Goal: Information Seeking & Learning: Check status

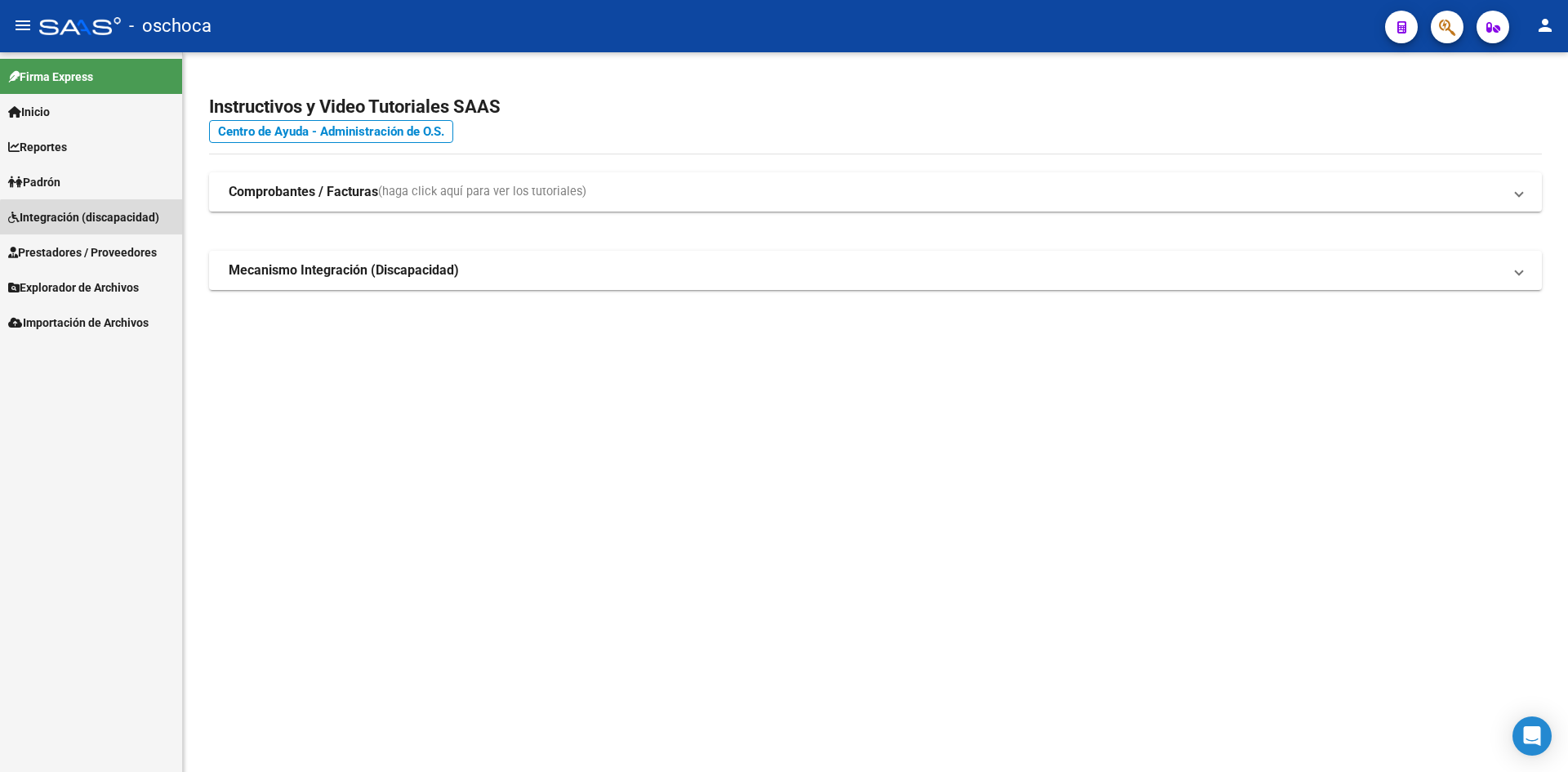
click at [105, 227] on link "Integración (discapacidad)" at bounding box center [91, 217] width 182 height 35
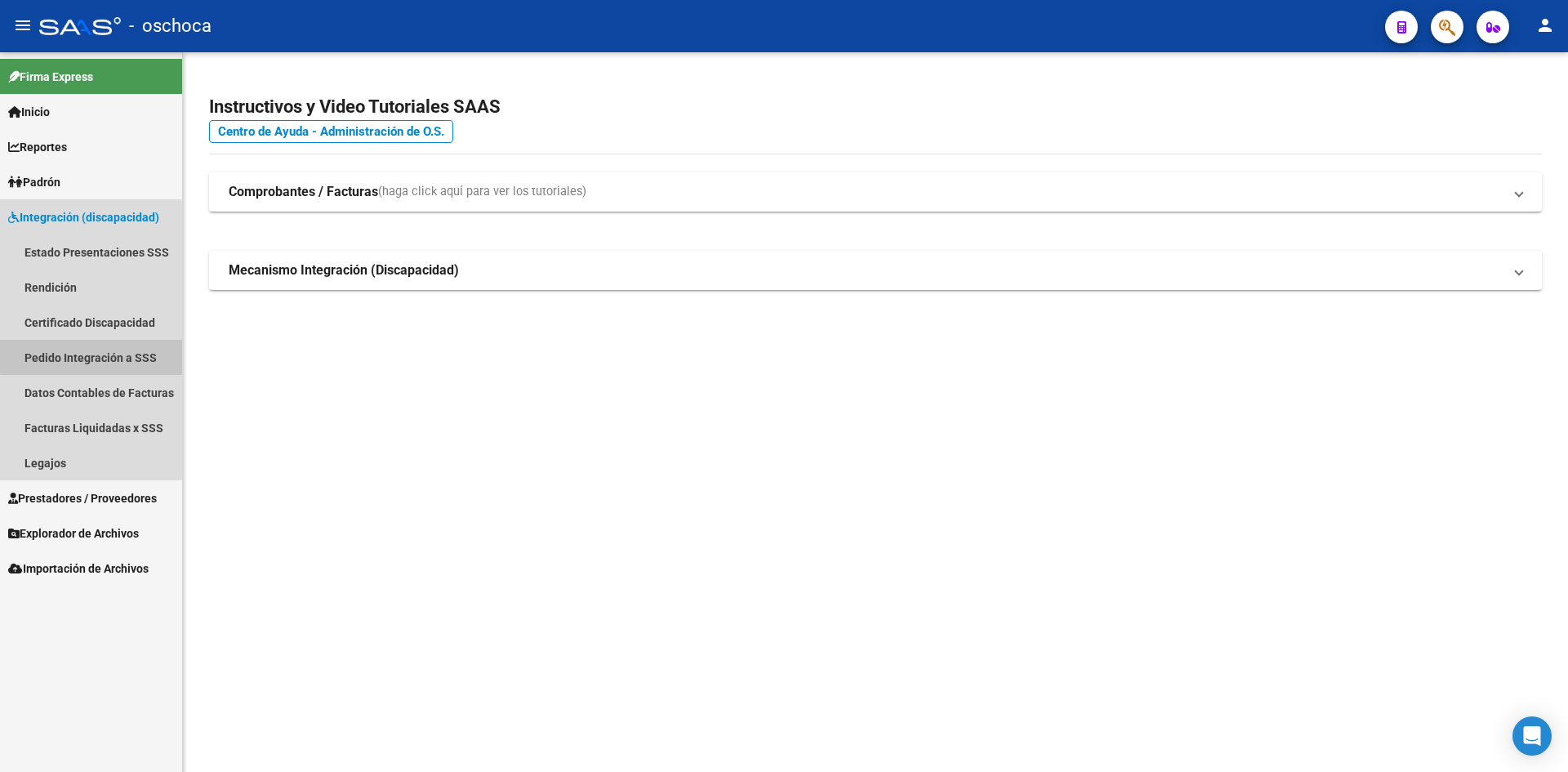
click at [98, 351] on link "Pedido Integración a SSS" at bounding box center [91, 357] width 182 height 35
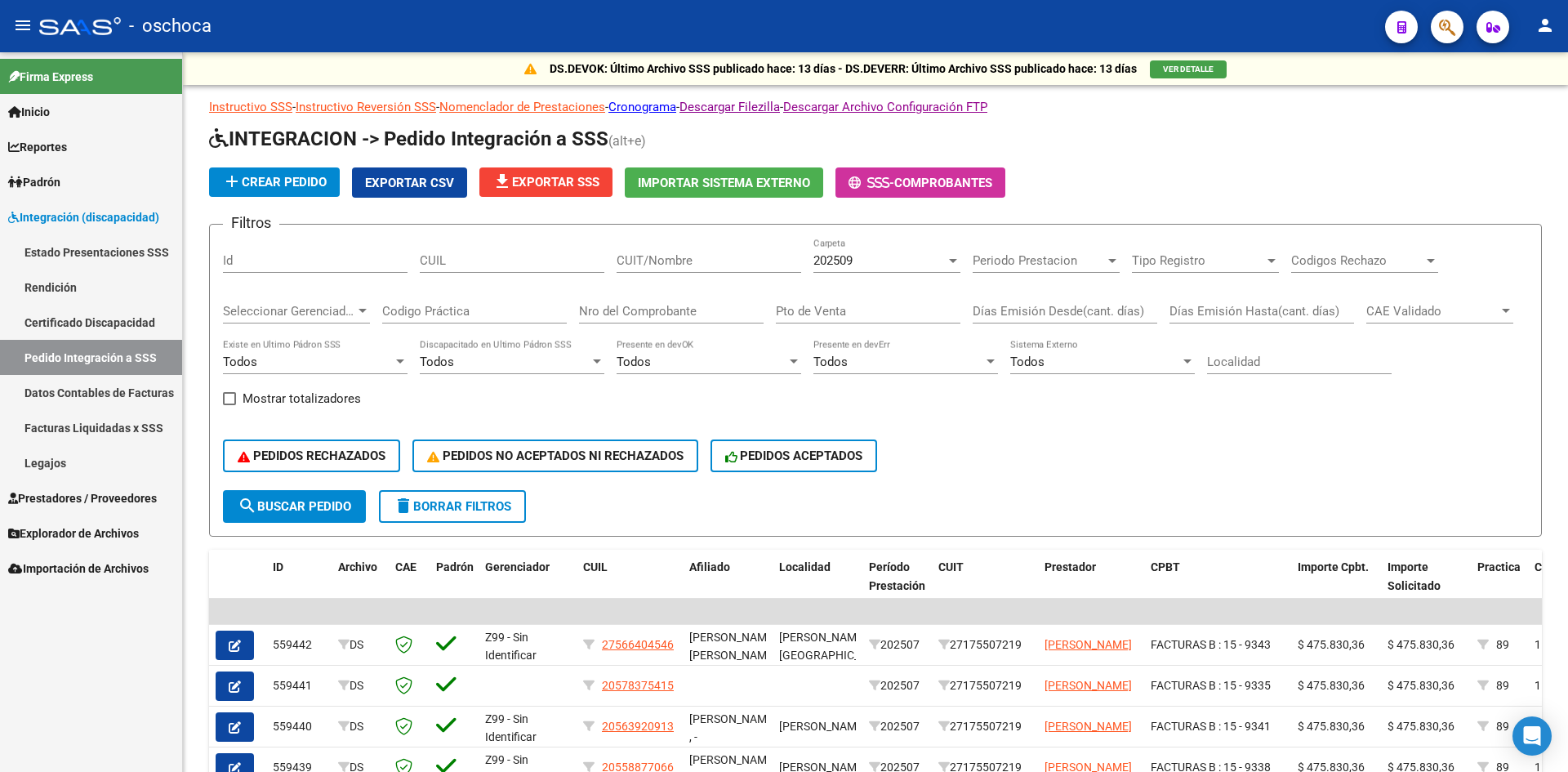
click at [1441, 31] on icon "button" at bounding box center [1447, 26] width 17 height 18
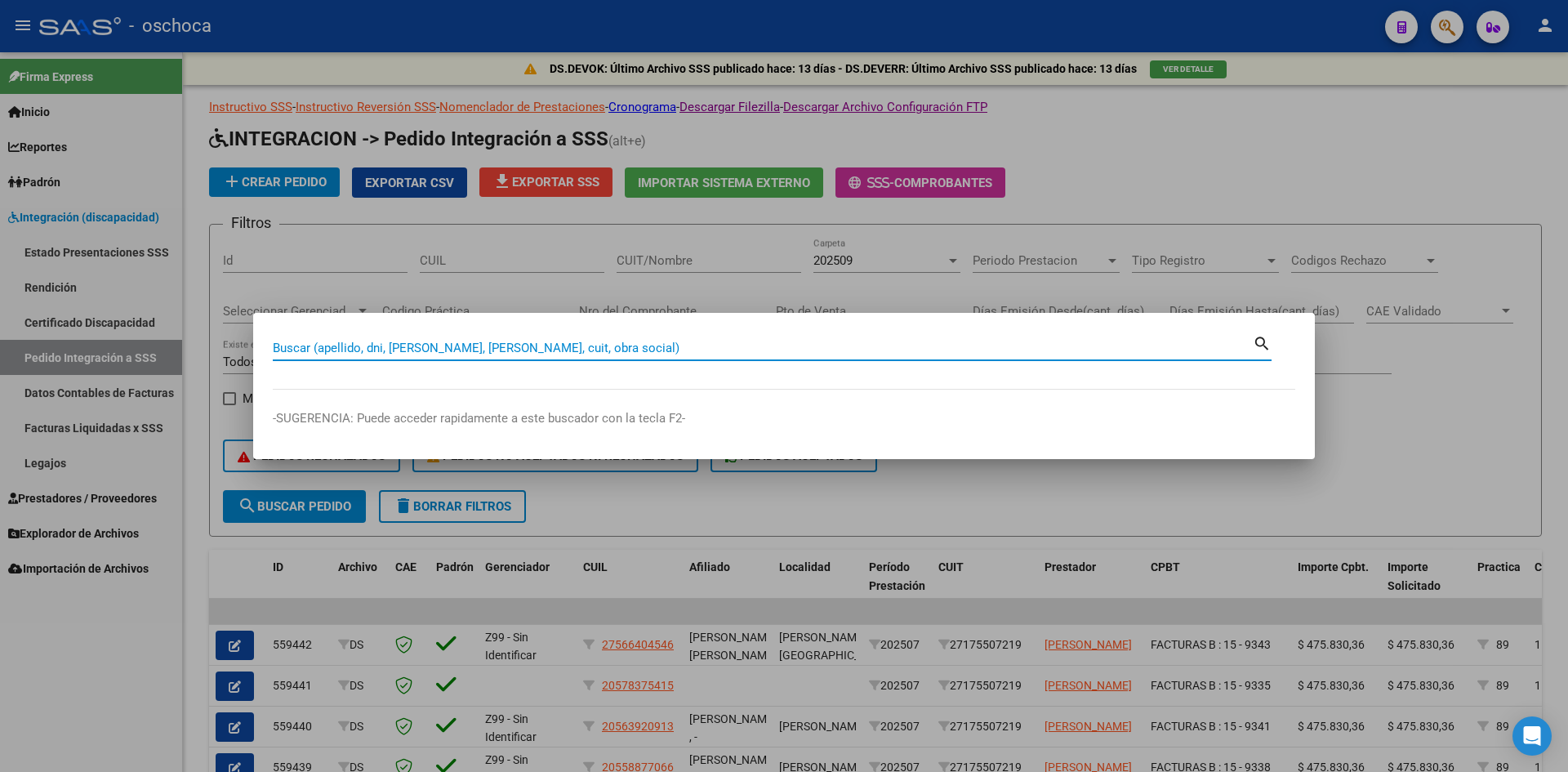
click at [763, 345] on input "Buscar (apellido, dni, [PERSON_NAME], [PERSON_NAME], cuit, obra social)" at bounding box center [762, 347] width 980 height 15
type input "27368955200"
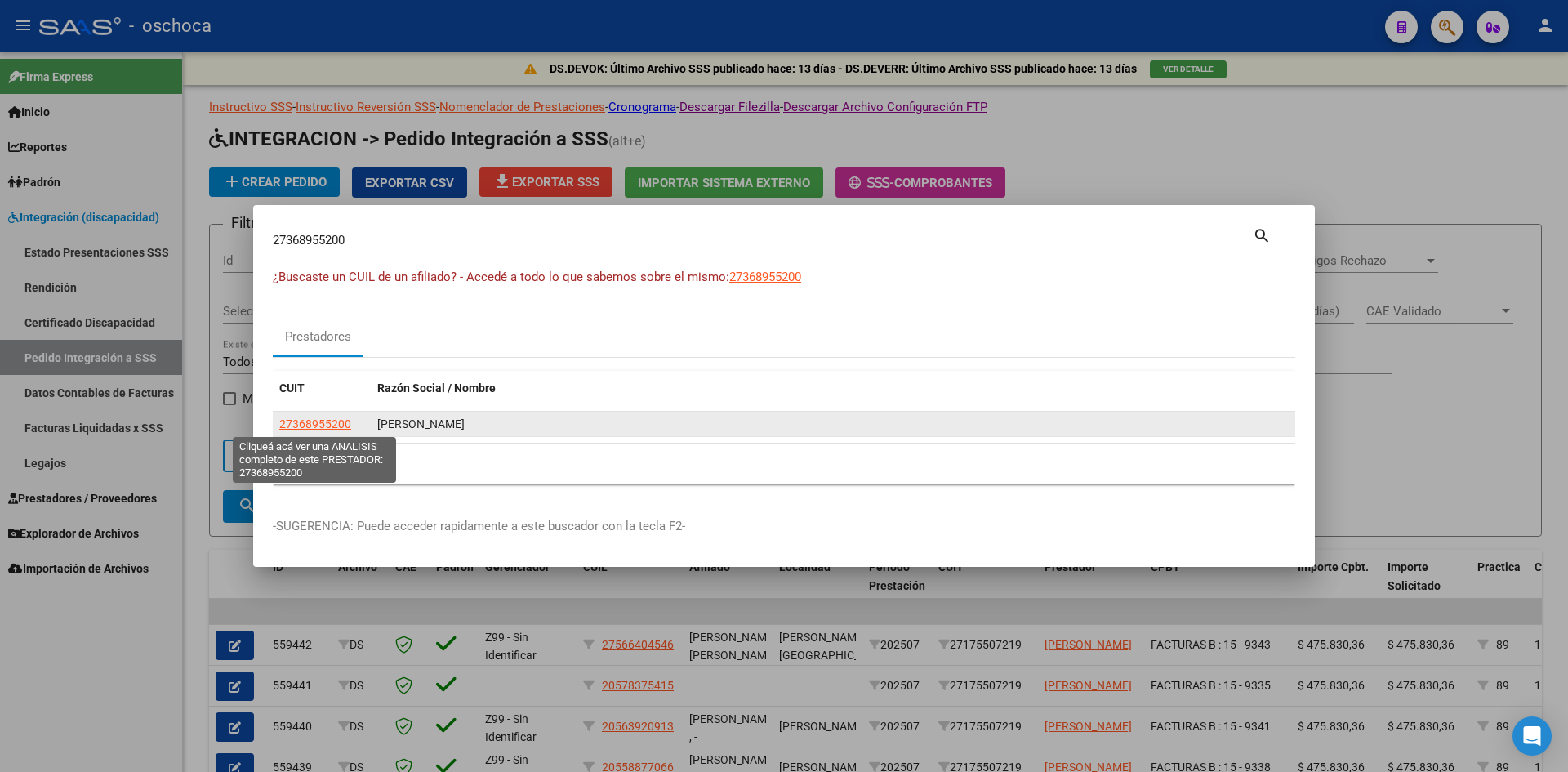
click at [321, 422] on span "27368955200" at bounding box center [316, 424] width 72 height 13
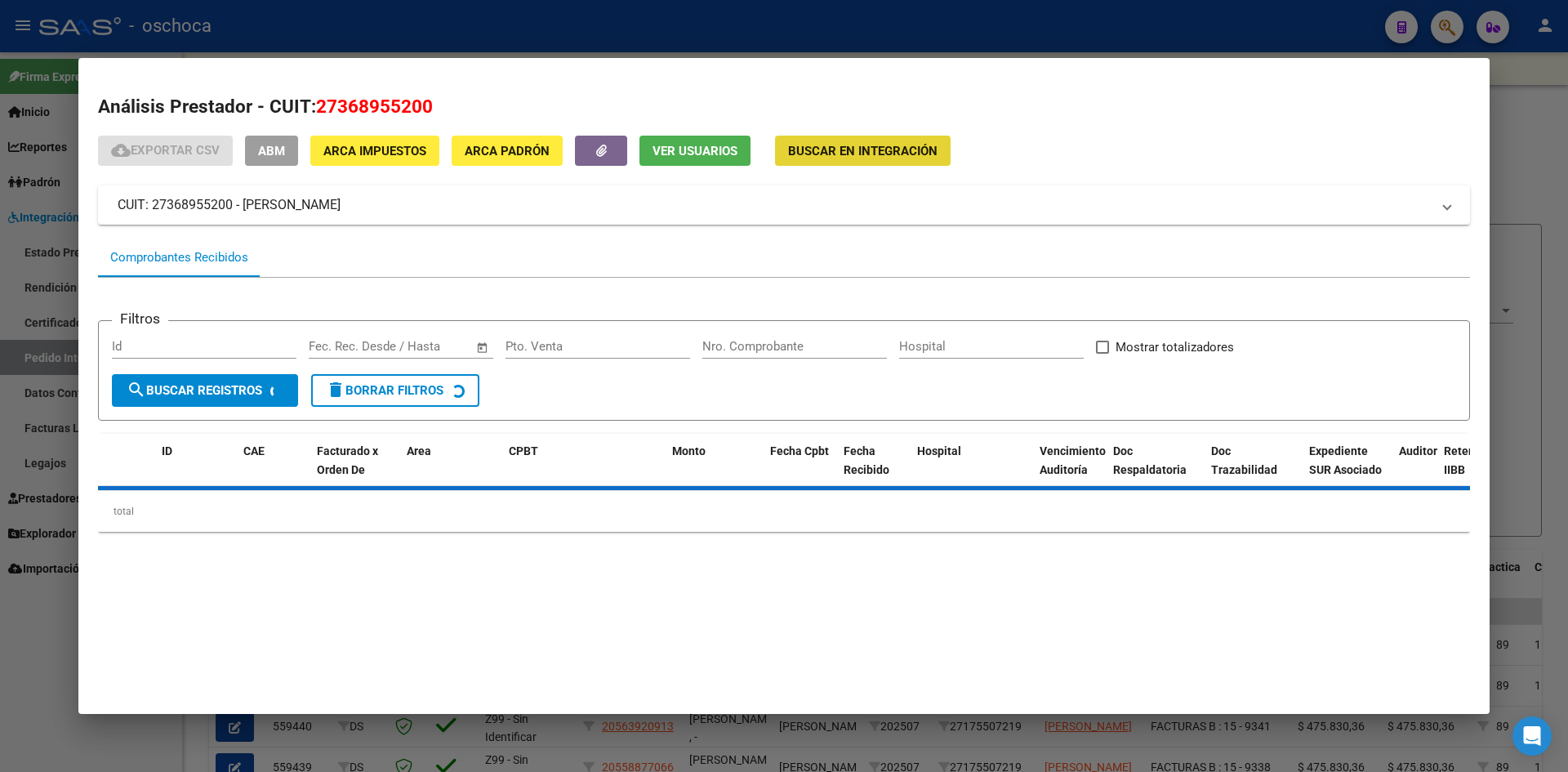
click at [838, 153] on span "Buscar en Integración" at bounding box center [863, 151] width 149 height 15
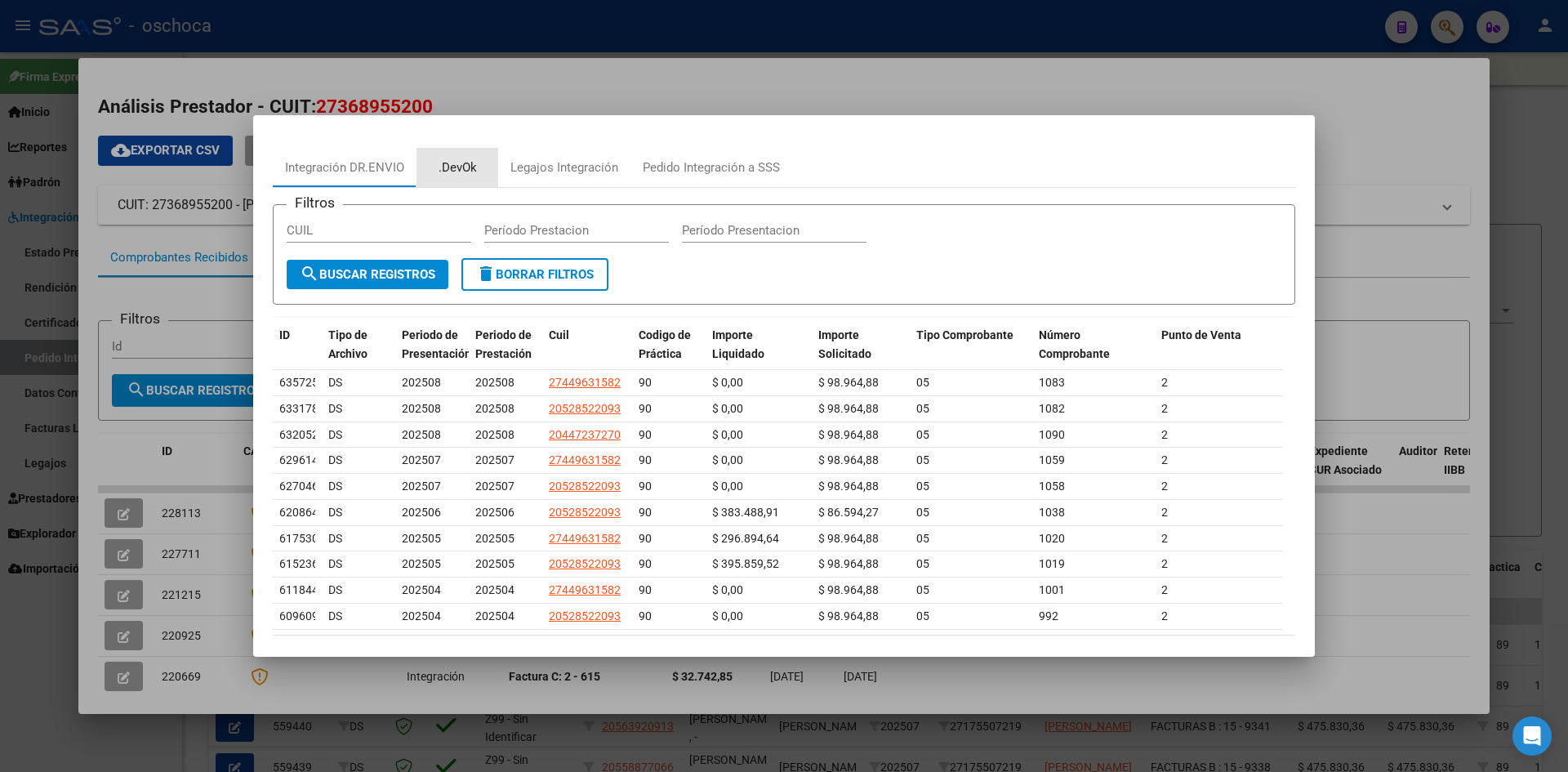
click at [460, 166] on div ".DevOk" at bounding box center [458, 167] width 39 height 18
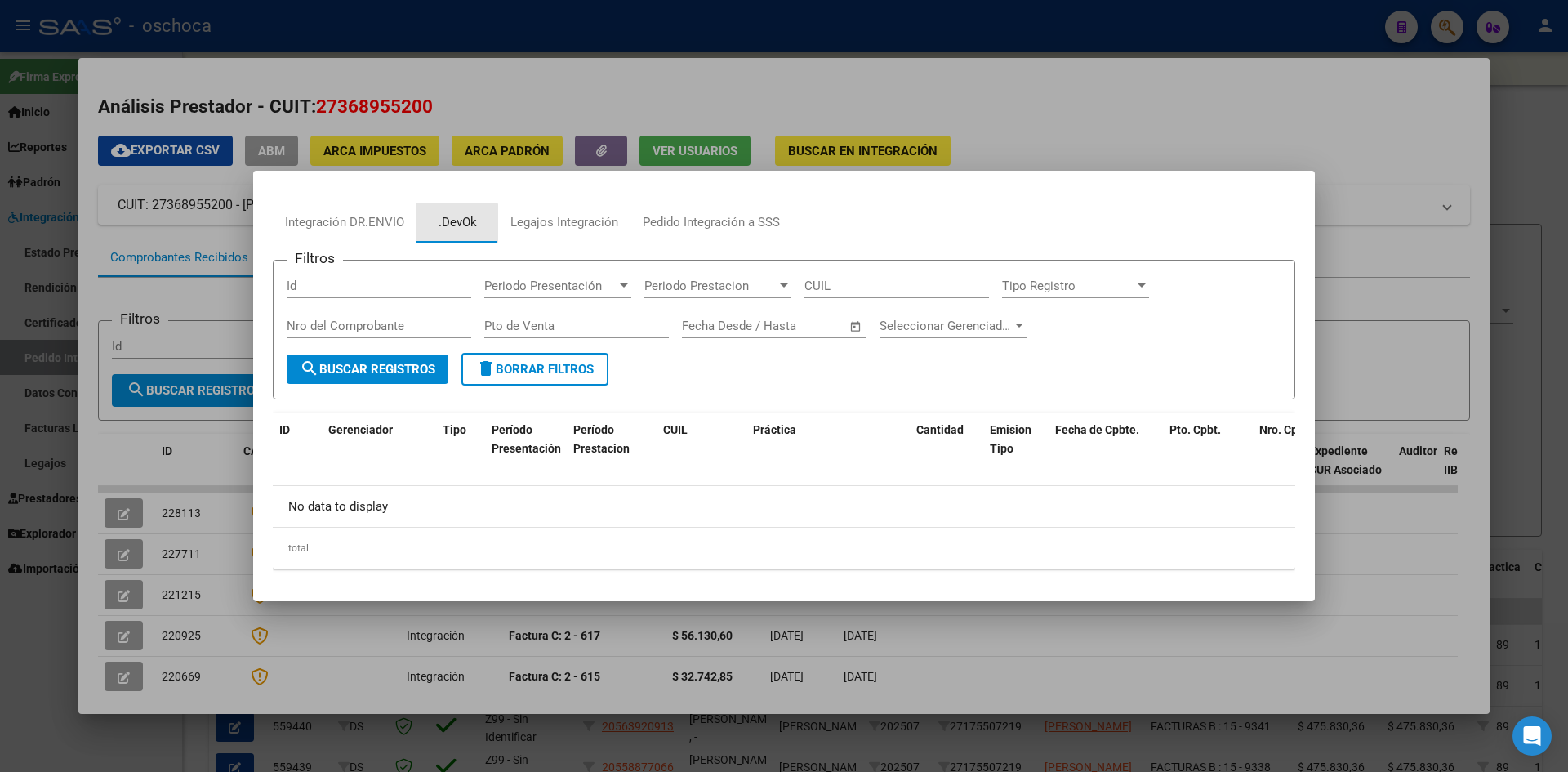
click at [447, 227] on div ".DevOk" at bounding box center [458, 222] width 39 height 18
click at [558, 222] on div "Legajos Integración" at bounding box center [564, 222] width 108 height 18
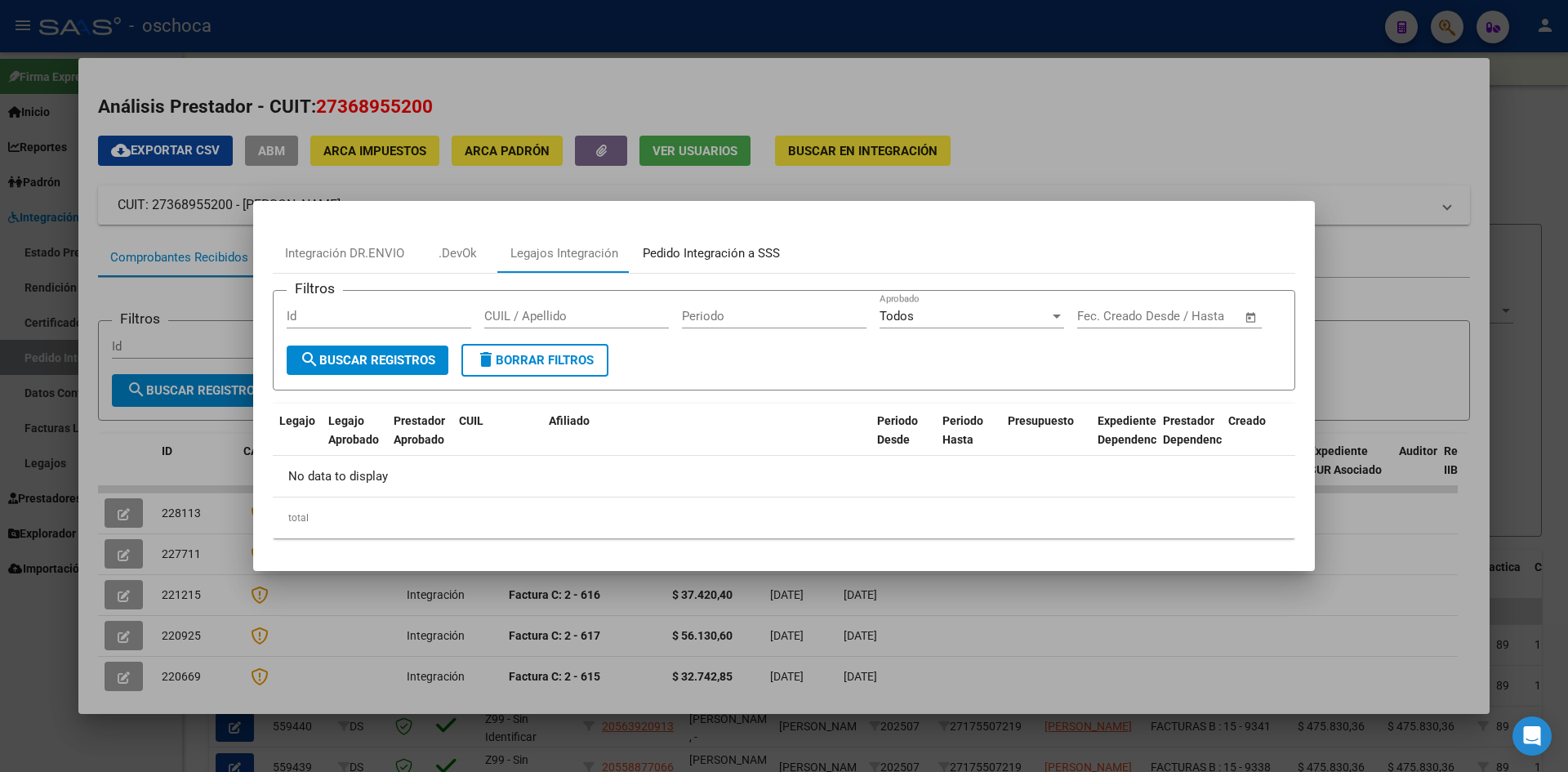
click at [679, 250] on div "Pedido Integración a SSS" at bounding box center [711, 253] width 137 height 18
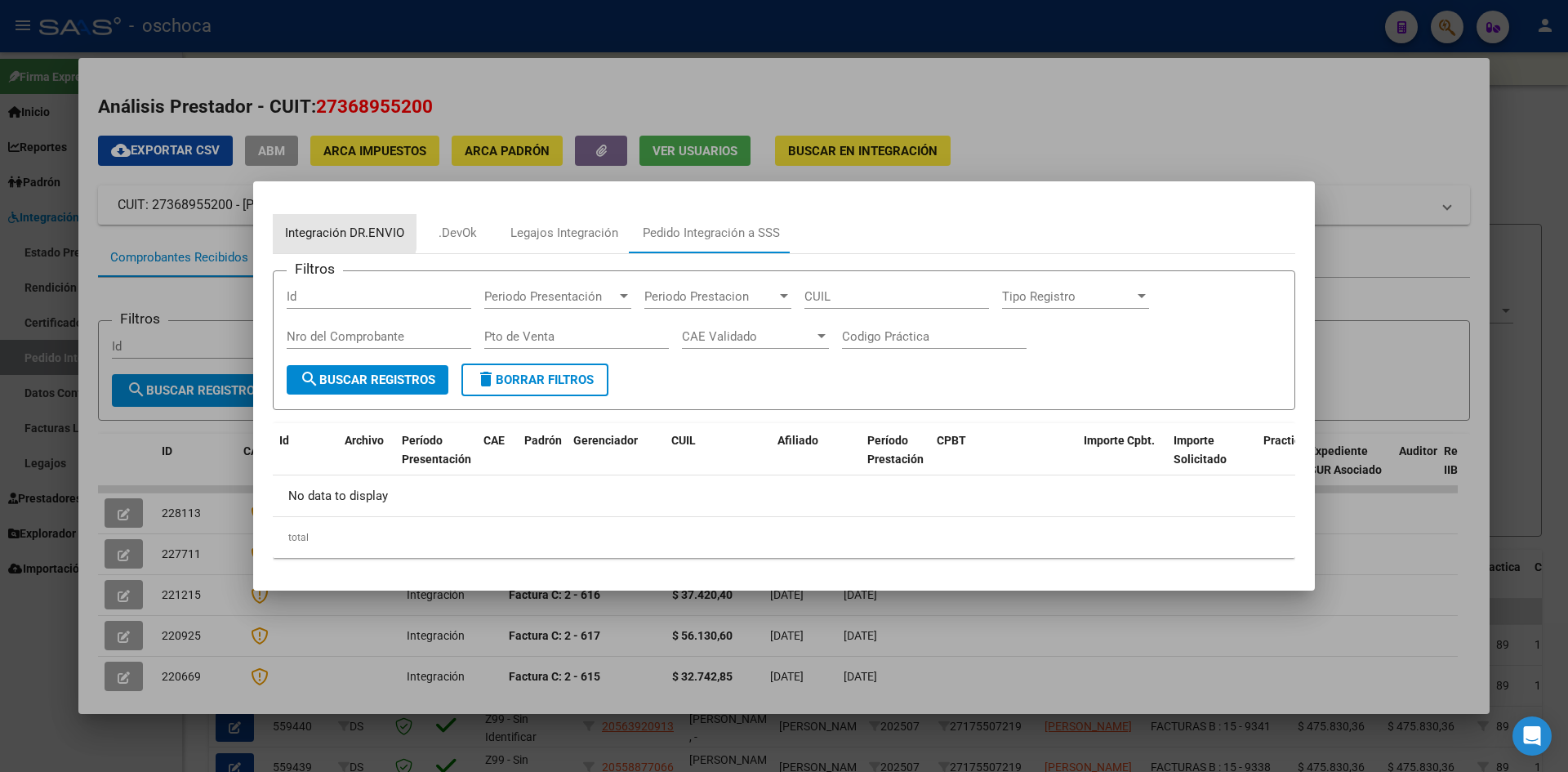
click at [344, 230] on div "Integración DR.ENVIO" at bounding box center [345, 233] width 120 height 18
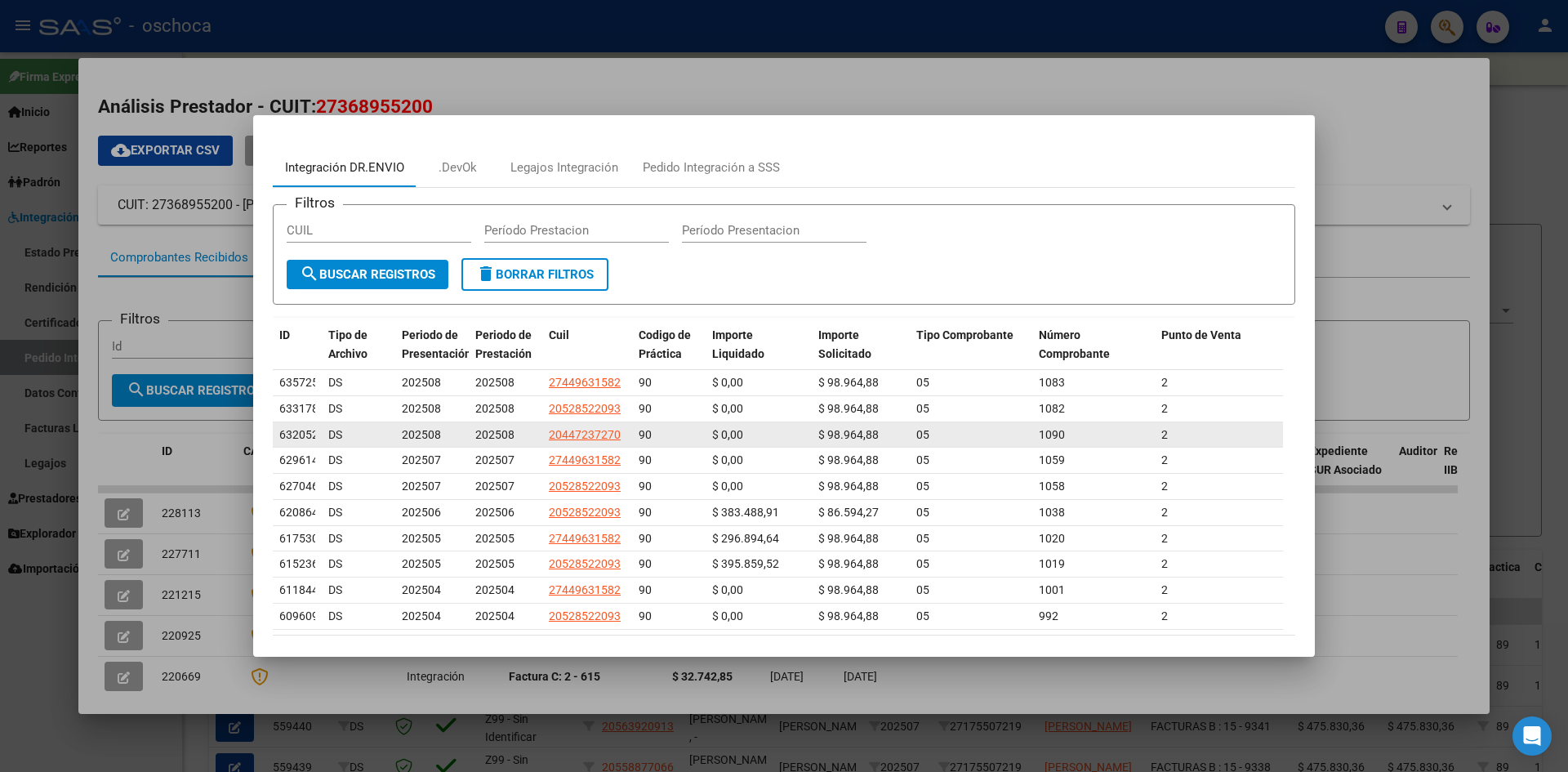
scroll to position [64, 0]
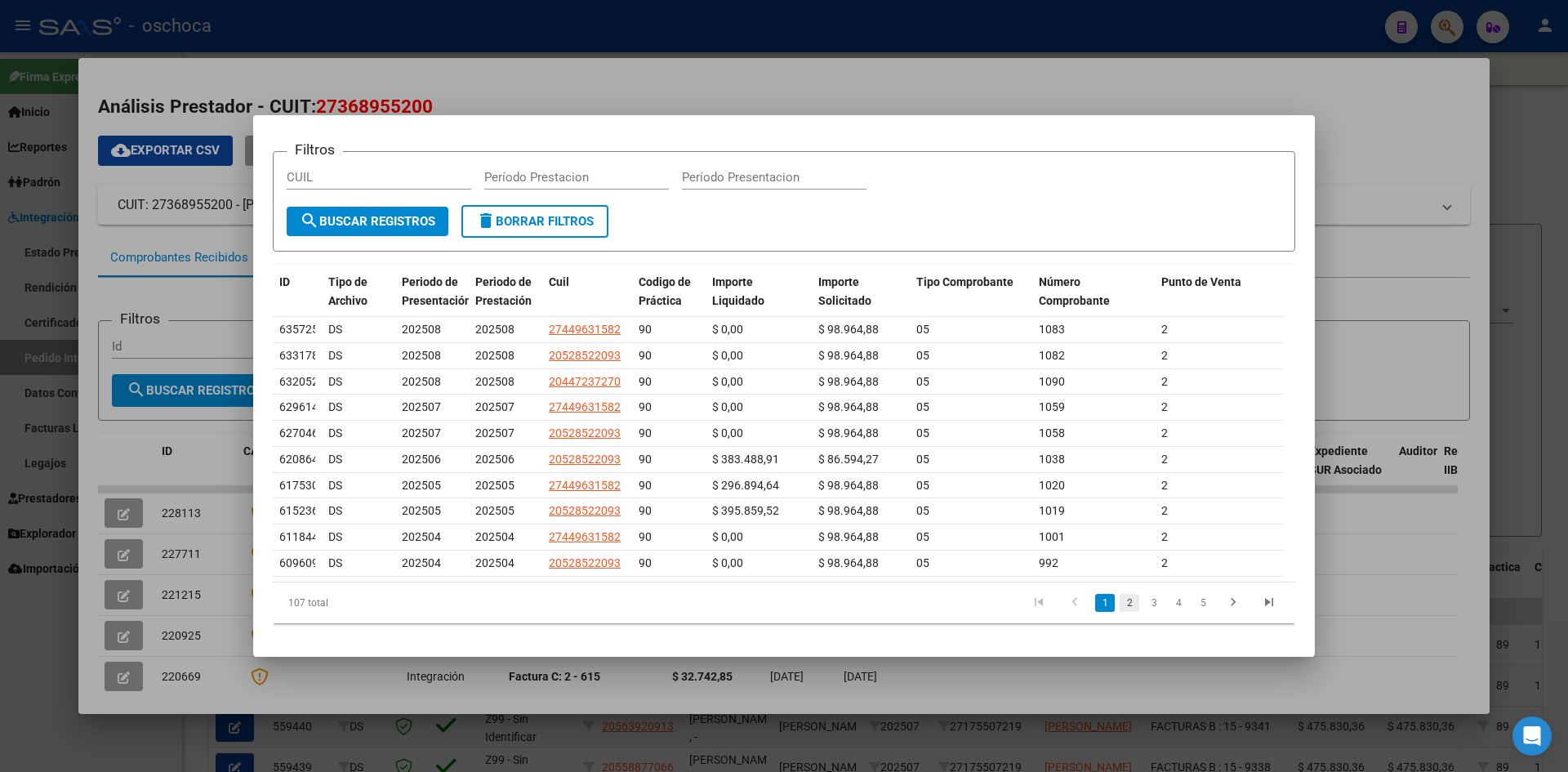
click at [1120, 608] on link "2" at bounding box center [1129, 602] width 19 height 18
click at [1113, 608] on div "107 total 1 2 3 4 5" at bounding box center [783, 602] width 1022 height 40
click at [1144, 602] on link "3" at bounding box center [1154, 602] width 19 height 18
click at [608, 98] on div at bounding box center [784, 386] width 1568 height 772
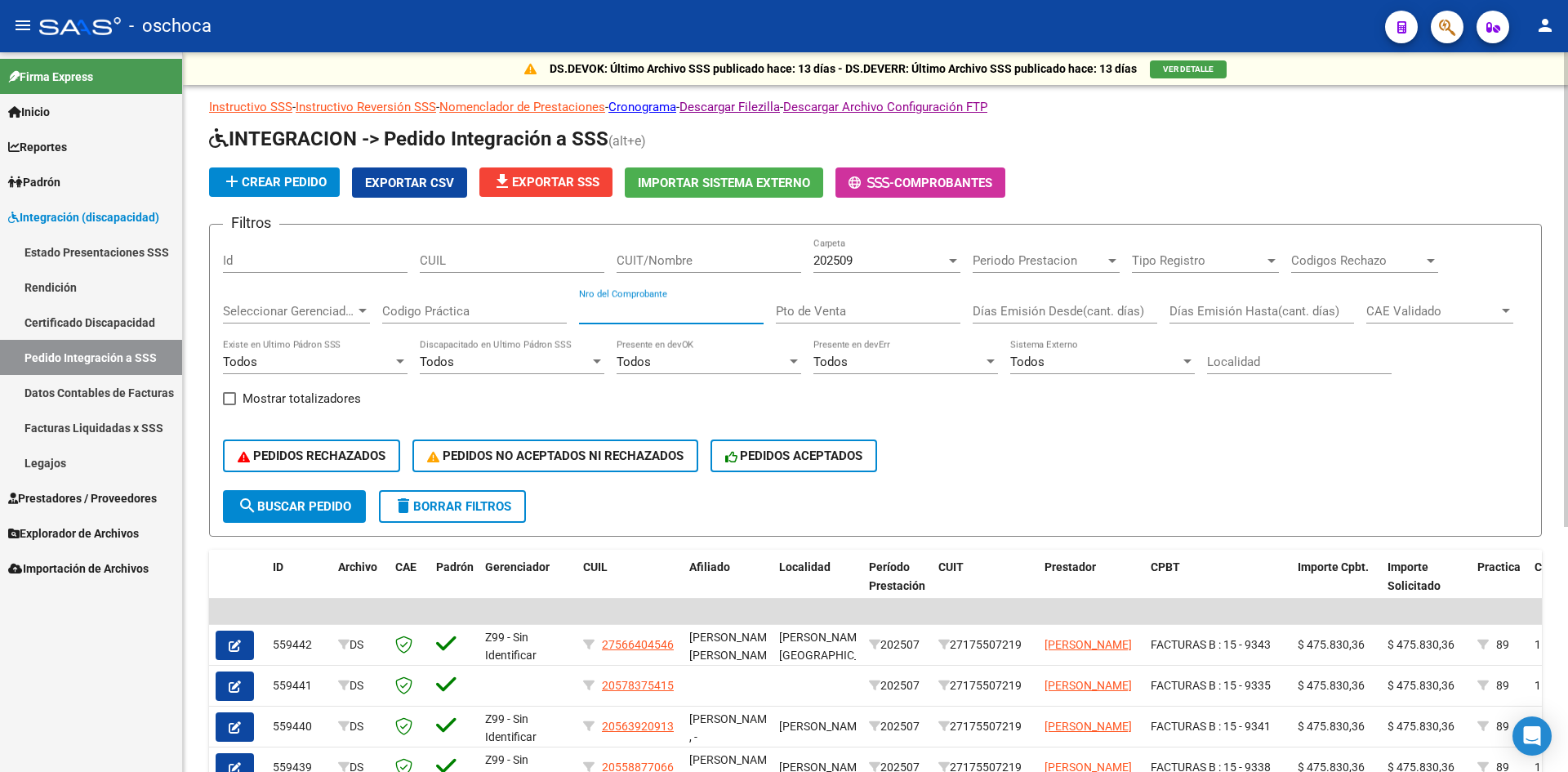
click at [676, 316] on input "Nro del Comprobante" at bounding box center [671, 311] width 185 height 15
type input "955"
click at [843, 317] on input "Pto de Venta" at bounding box center [868, 311] width 185 height 15
type input "2"
click at [853, 263] on span "202509" at bounding box center [832, 260] width 40 height 15
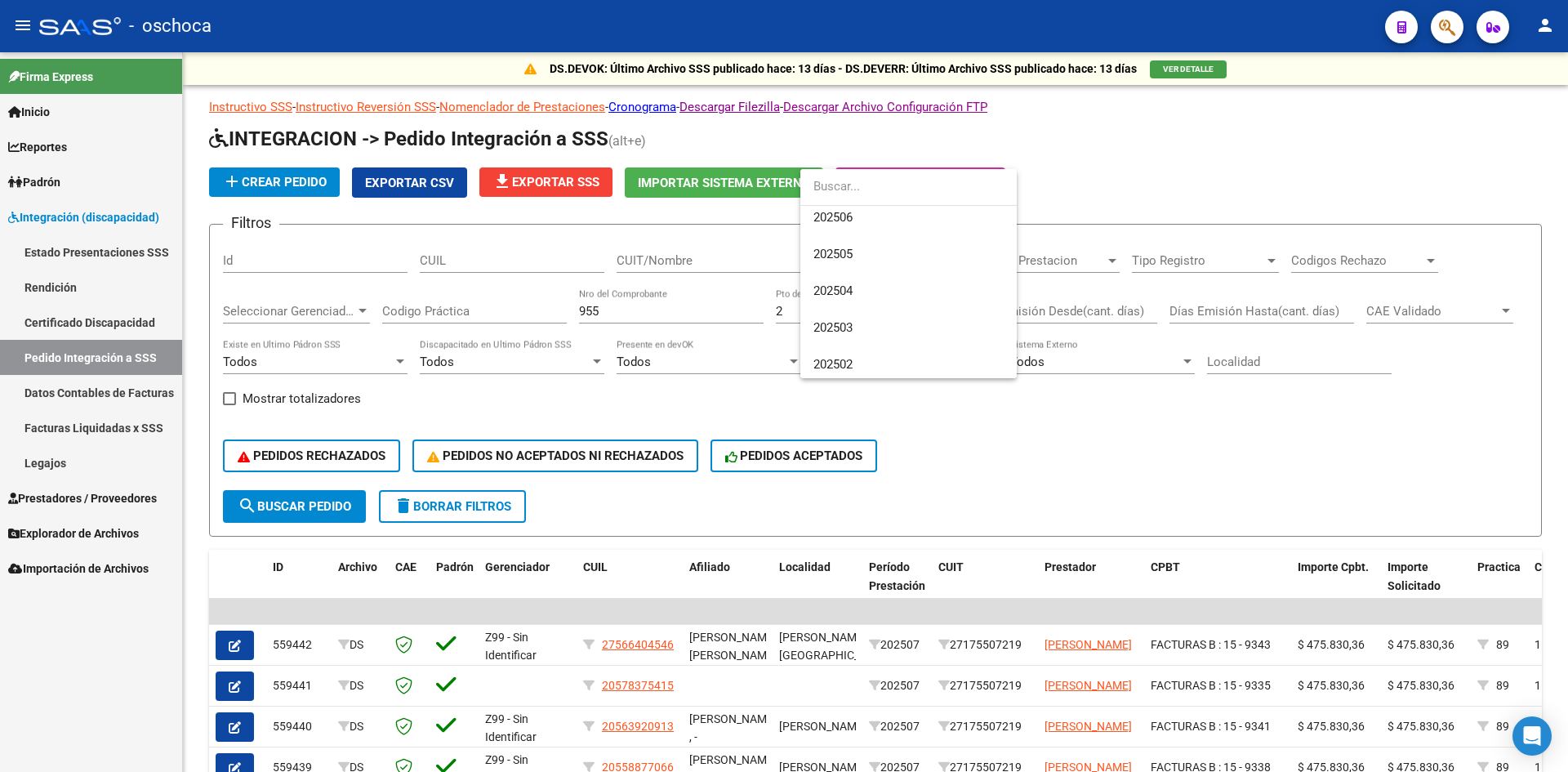
scroll to position [164, 0]
click at [893, 344] on span "202502" at bounding box center [908, 355] width 190 height 37
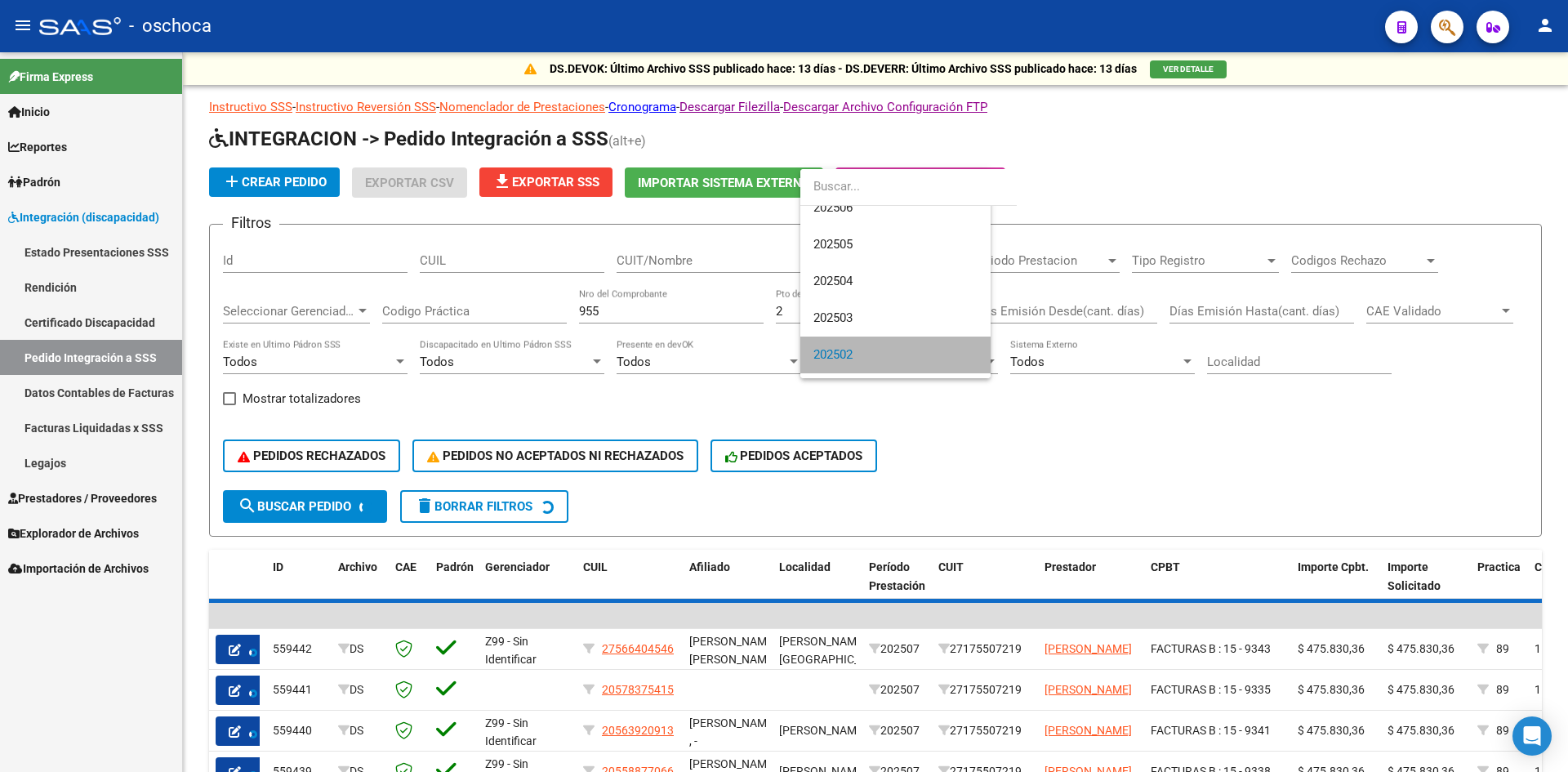
scroll to position [158, 0]
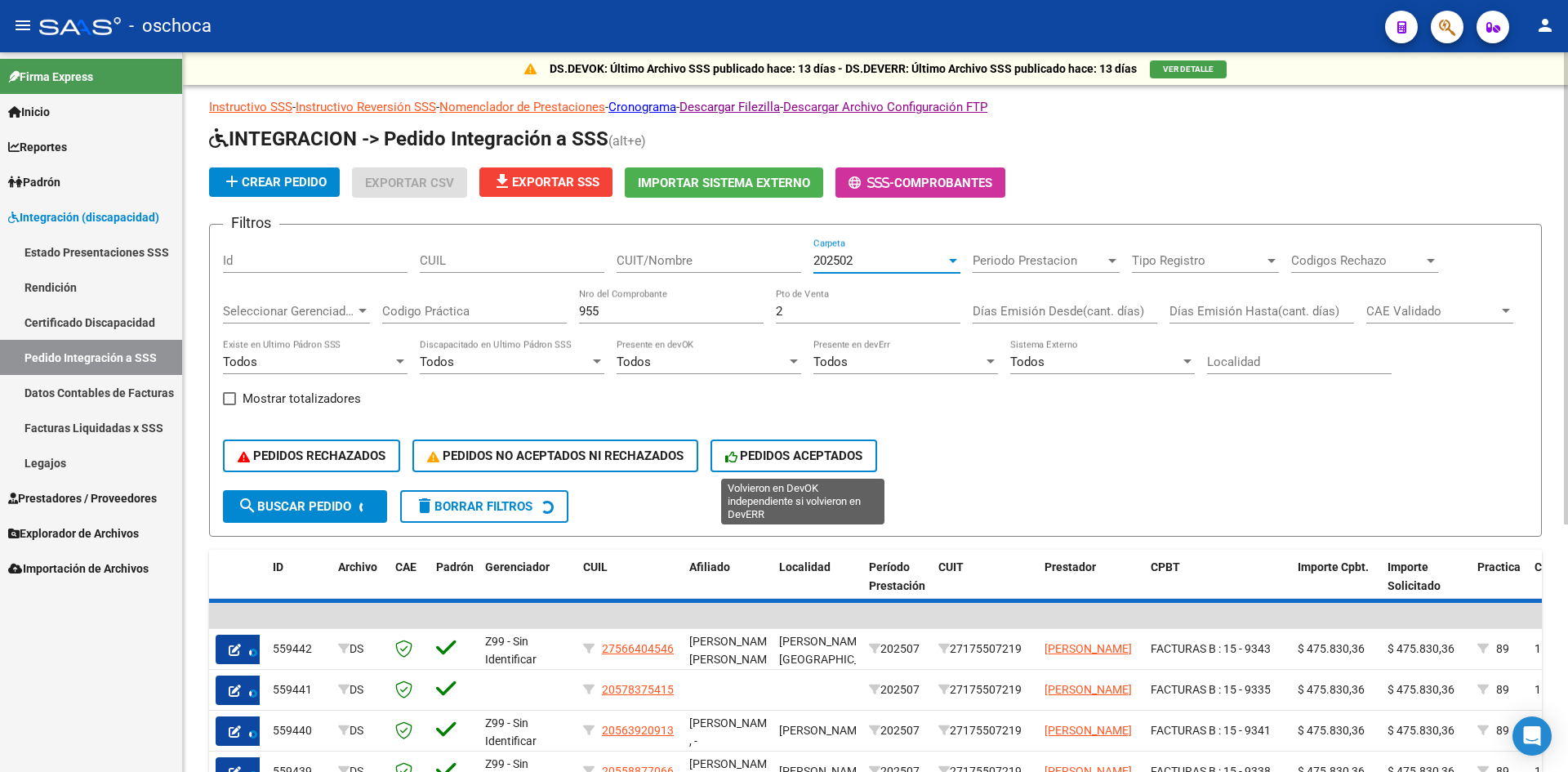
click at [827, 454] on span "PEDIDOS ACEPTADOS" at bounding box center [794, 455] width 138 height 15
